Goal: Find specific page/section: Find specific page/section

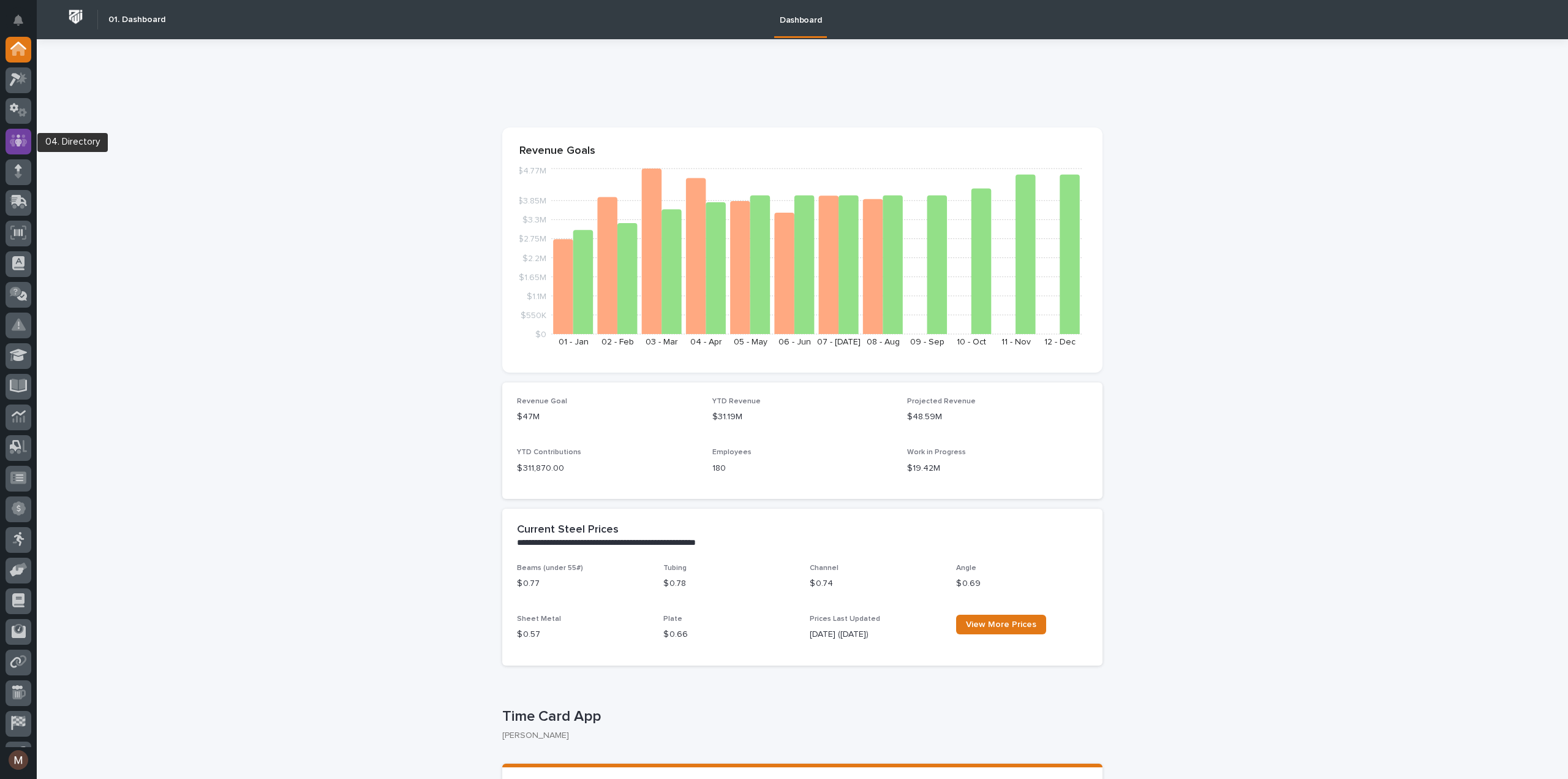
click at [12, 147] on div at bounding box center [18, 142] width 26 height 26
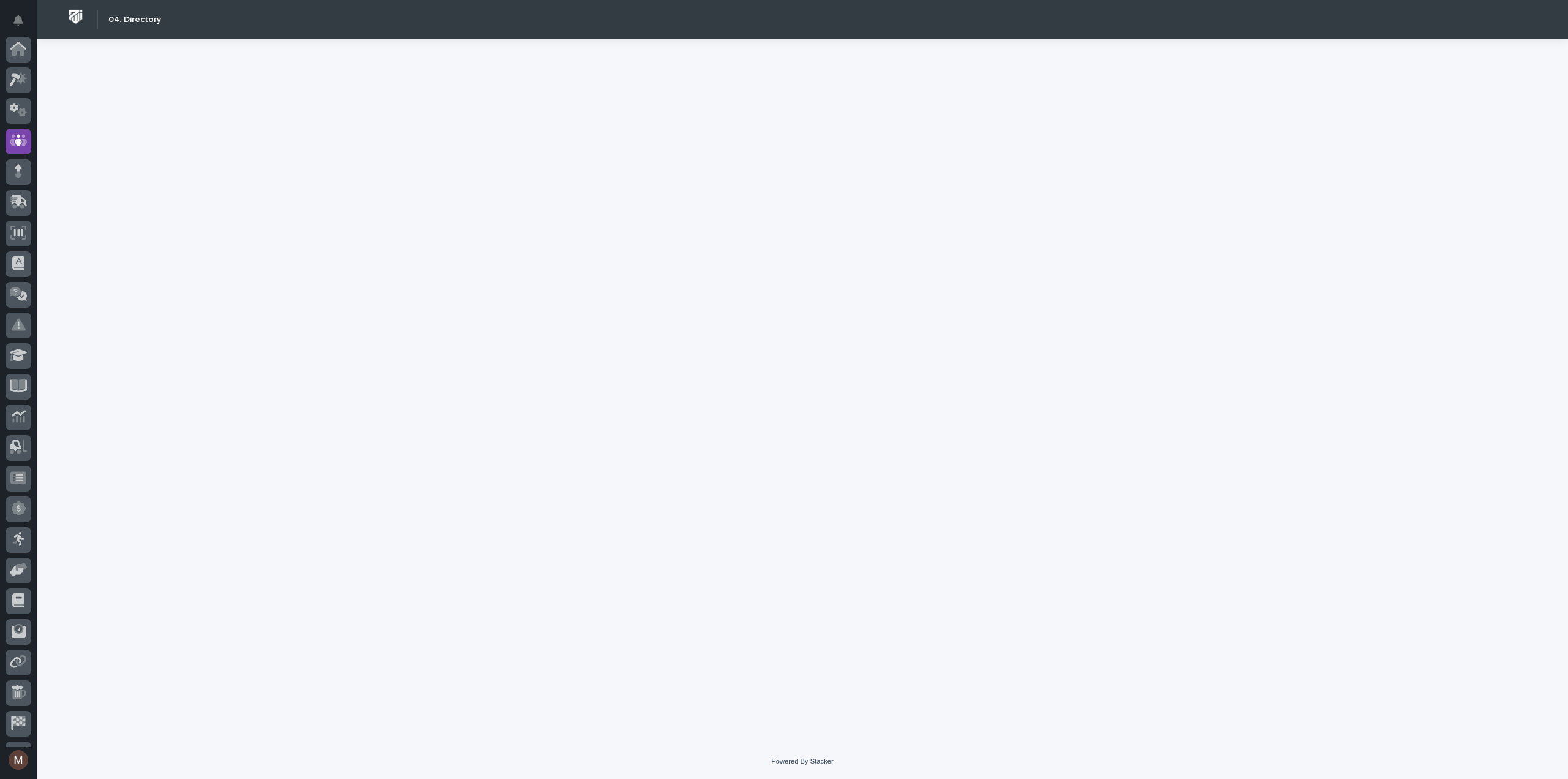
scroll to position [86, 0]
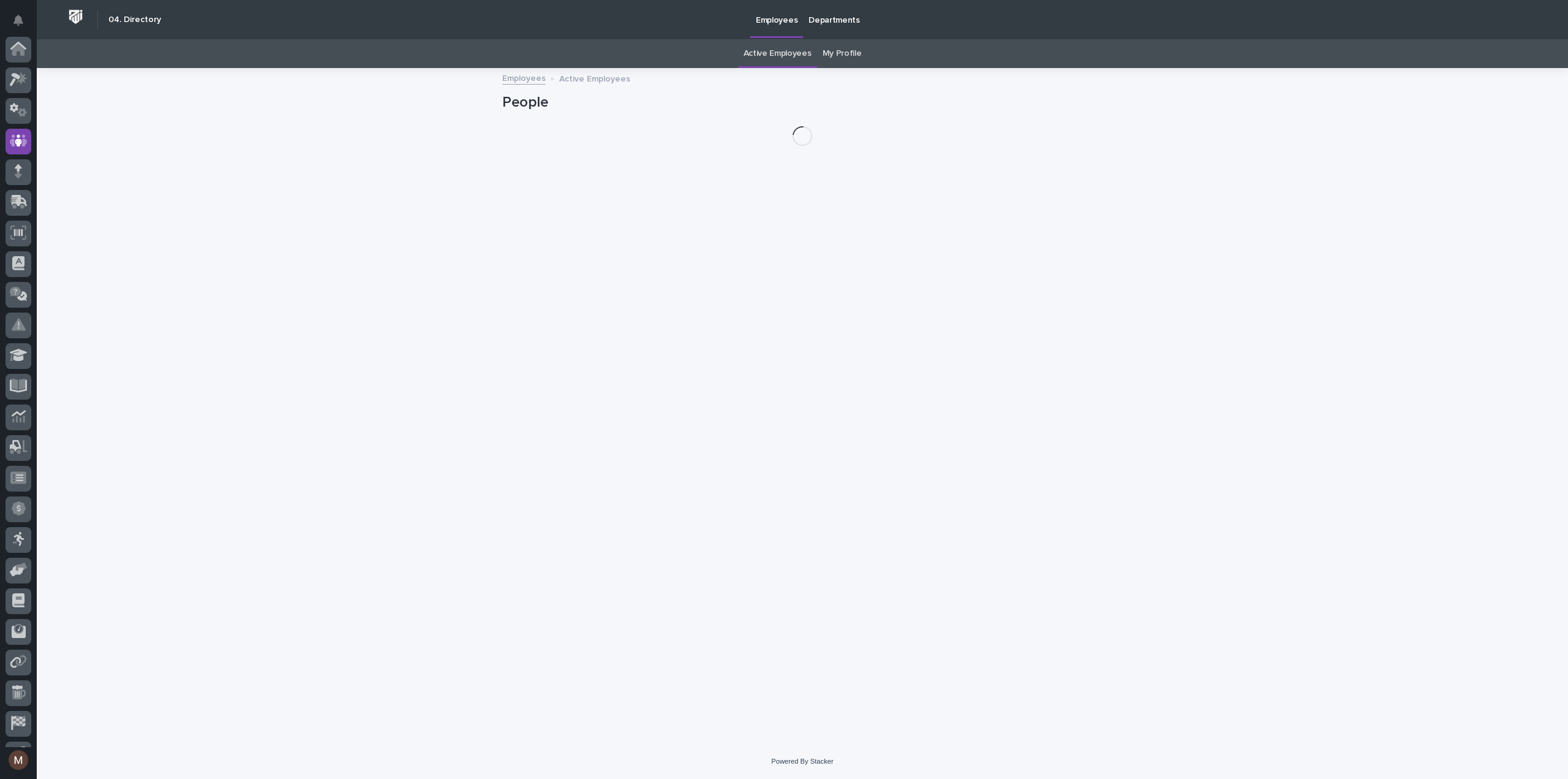
scroll to position [86, 0]
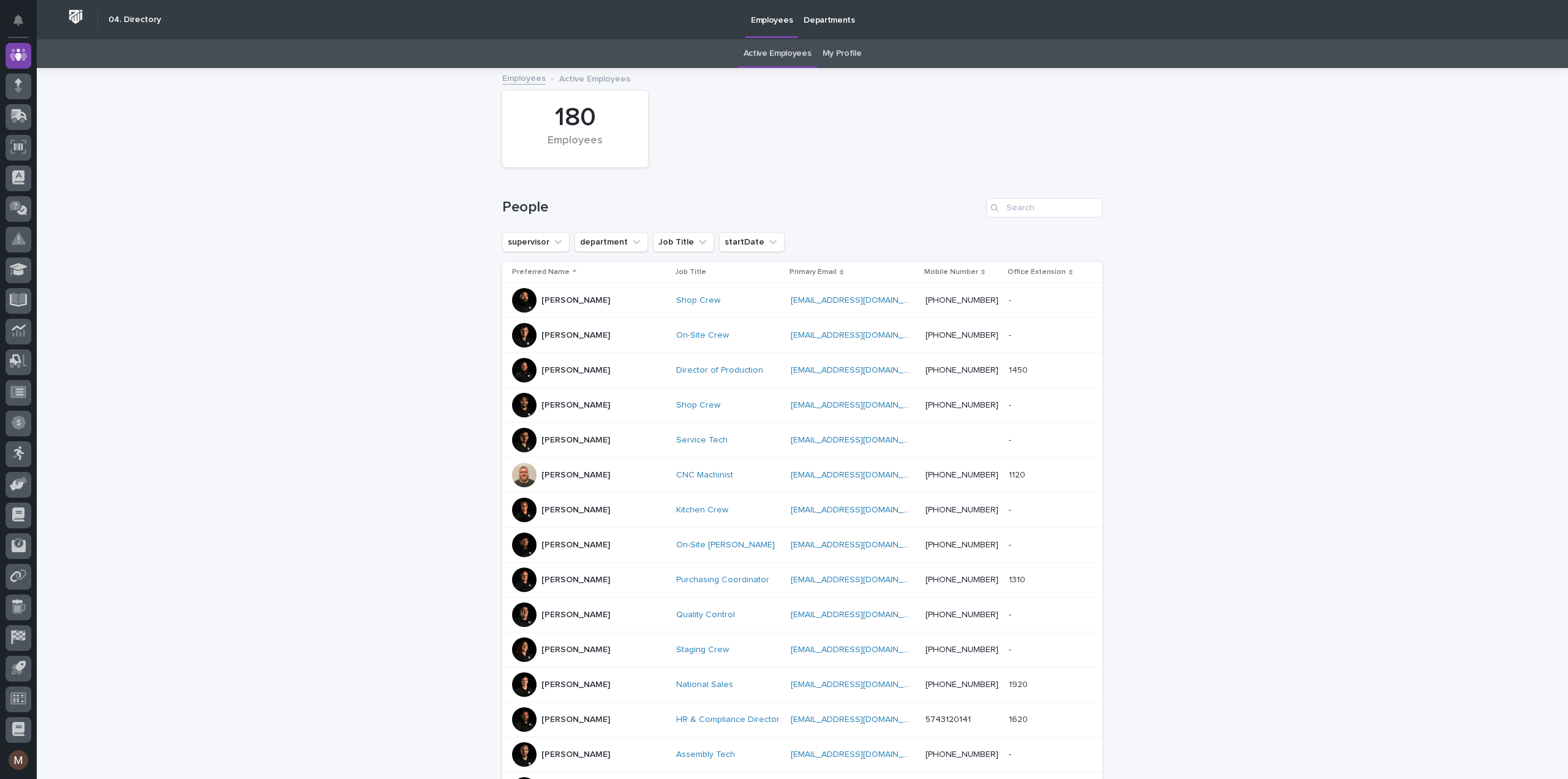
click at [845, 51] on link "My Profile" at bounding box center [842, 53] width 39 height 29
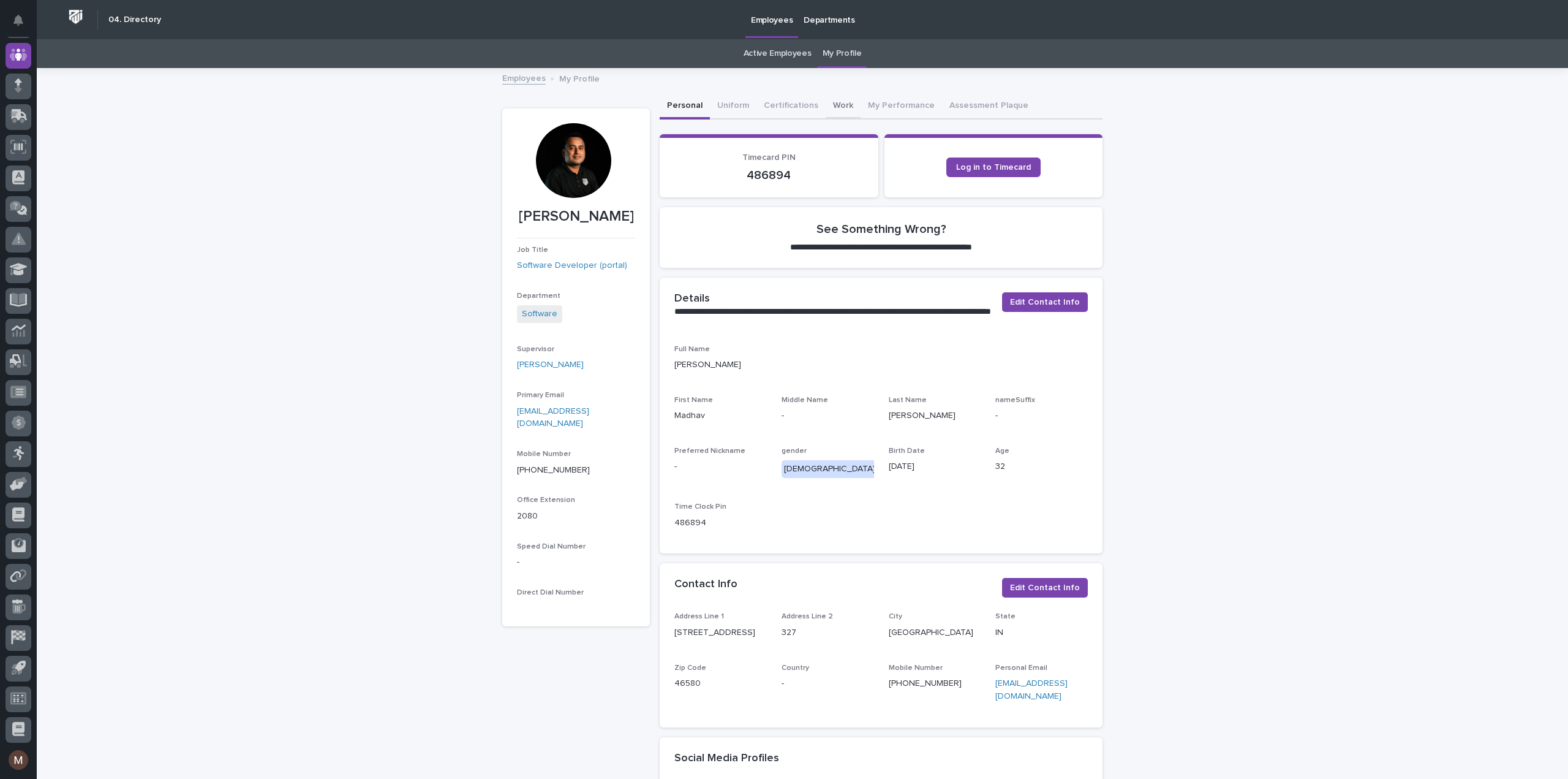
click at [826, 100] on button "Work" at bounding box center [844, 107] width 35 height 26
